Goal: Task Accomplishment & Management: Manage account settings

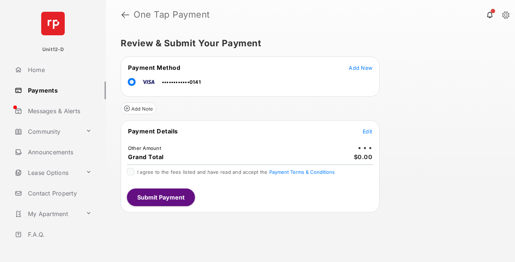
click at [368, 131] on span "Edit" at bounding box center [368, 131] width 10 height 6
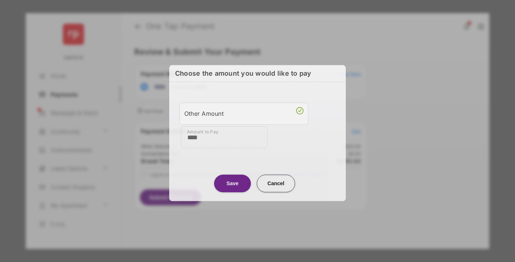
type input "****"
click at [233, 183] on button "Save" at bounding box center [232, 184] width 37 height 18
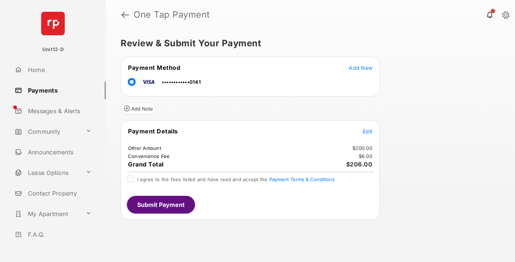
click at [368, 131] on span "Edit" at bounding box center [368, 131] width 10 height 6
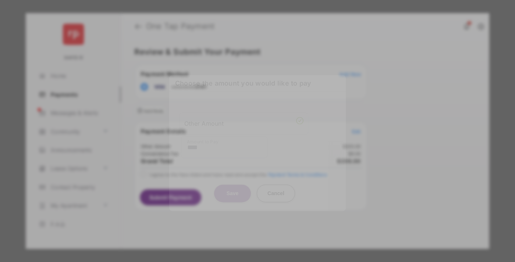
click at [233, 193] on button "Save" at bounding box center [232, 194] width 37 height 18
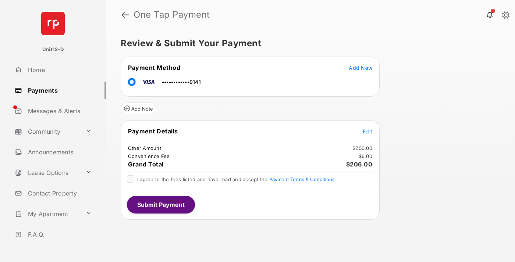
click at [160, 205] on button "Submit Payment" at bounding box center [161, 205] width 68 height 18
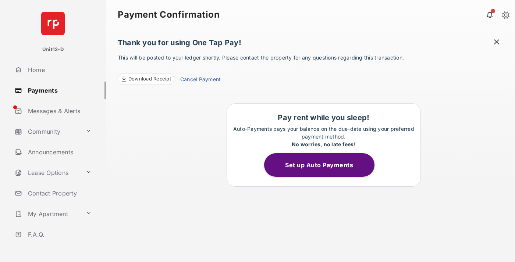
click at [323, 165] on button "Set up Auto Payments" at bounding box center [319, 165] width 110 height 24
